Goal: Task Accomplishment & Management: Use online tool/utility

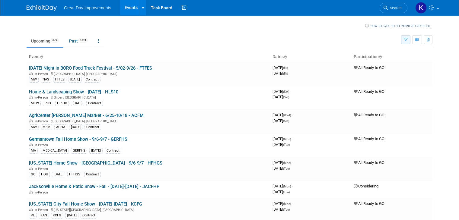
click at [408, 40] on icon "button" at bounding box center [406, 40] width 4 height 4
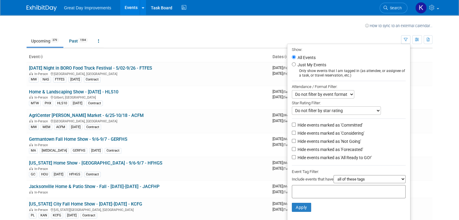
click at [306, 192] on input "text" at bounding box center [319, 191] width 48 height 6
type input "gc"
click at [301, 208] on div "GC" at bounding box center [337, 211] width 85 height 8
type input "GC"
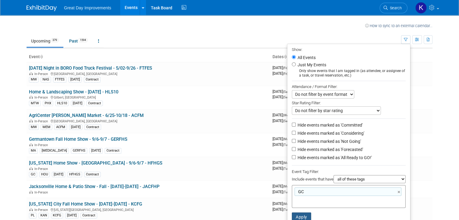
click at [305, 213] on button "Apply" at bounding box center [301, 217] width 19 height 9
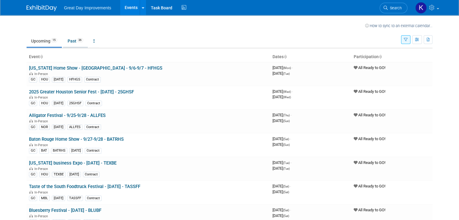
click at [77, 41] on span "36" at bounding box center [80, 40] width 7 height 5
